Goal: Check status: Check status

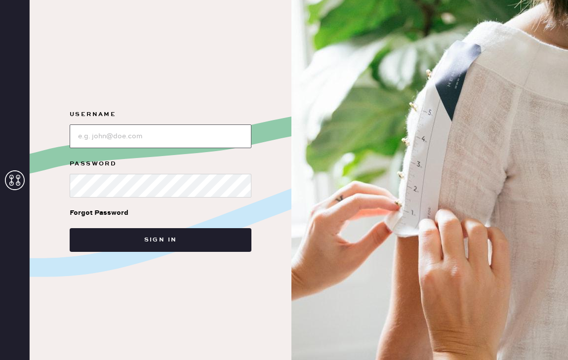
click at [112, 135] on input "loginName" at bounding box center [161, 137] width 182 height 24
type input "[EMAIL_ADDRESS][DOMAIN_NAME]"
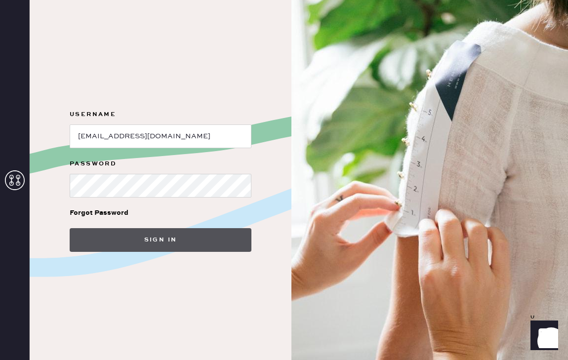
click at [155, 239] on button "Sign in" at bounding box center [161, 240] width 182 height 24
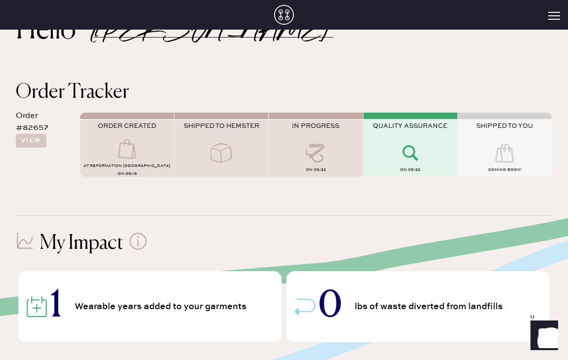
scroll to position [2, 0]
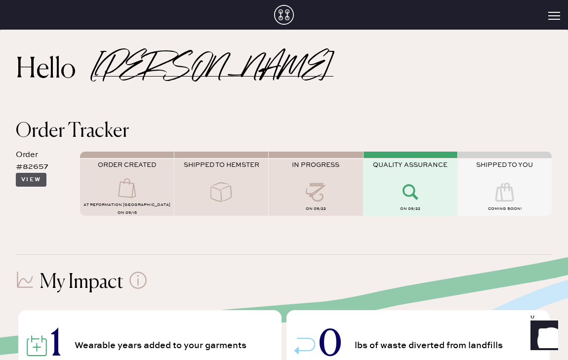
click at [31, 184] on button "View" at bounding box center [31, 180] width 31 height 14
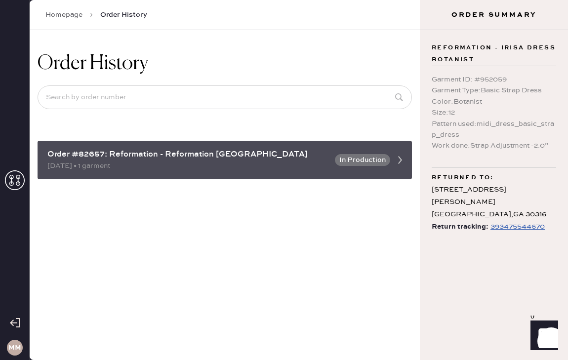
click at [360, 162] on button "In Production" at bounding box center [362, 160] width 55 height 12
